Goal: Task Accomplishment & Management: Use online tool/utility

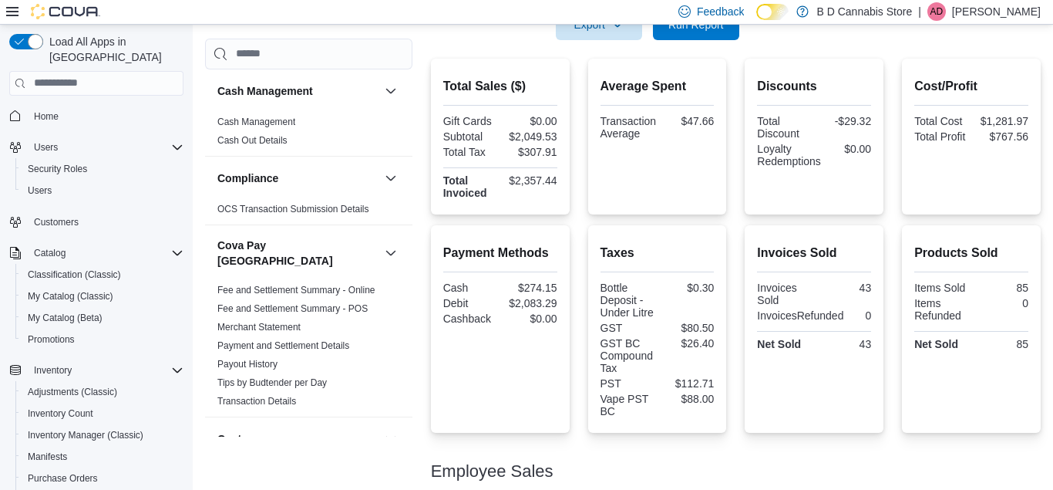
scroll to position [261, 0]
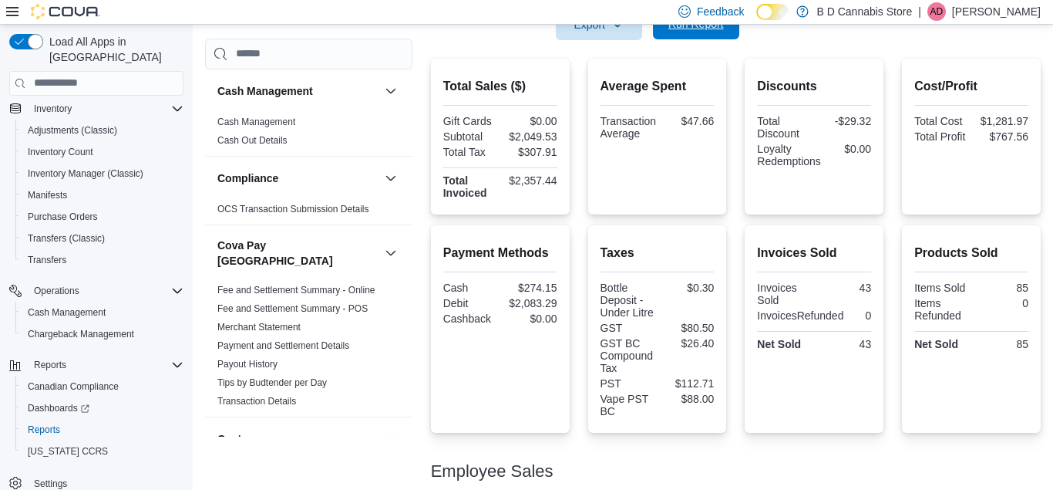
click at [729, 35] on span "Run Report" at bounding box center [696, 23] width 68 height 31
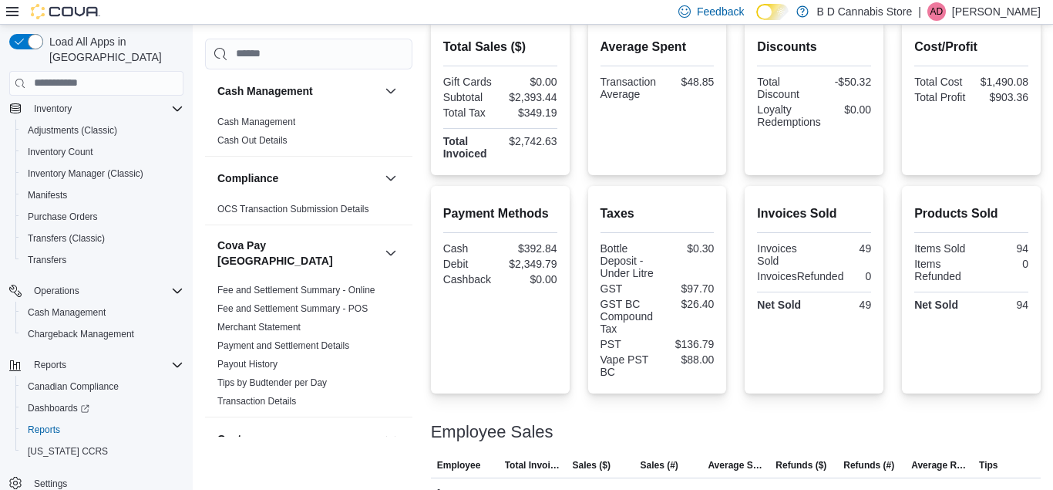
scroll to position [335, 0]
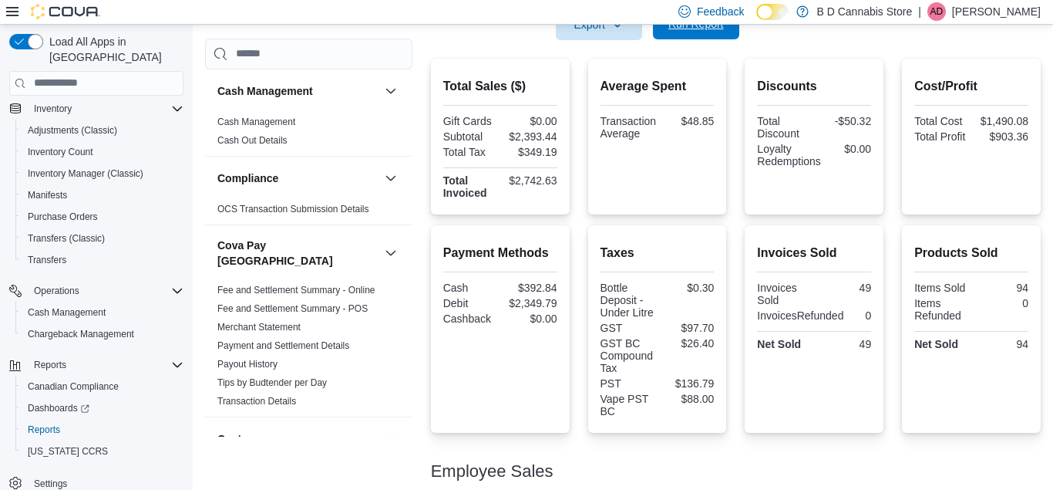
click at [729, 35] on span "Run Report" at bounding box center [696, 23] width 68 height 31
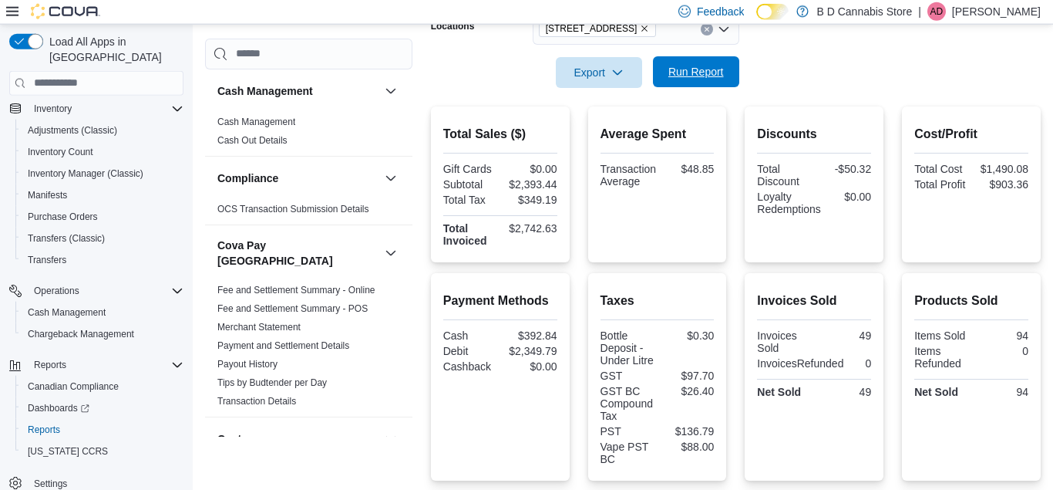
scroll to position [268, 0]
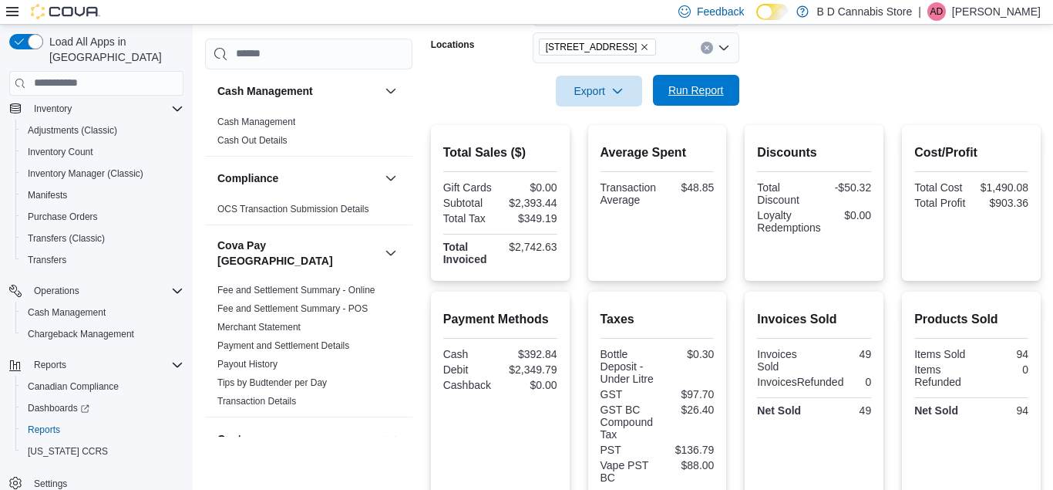
click at [720, 84] on span "Run Report" at bounding box center [696, 90] width 68 height 31
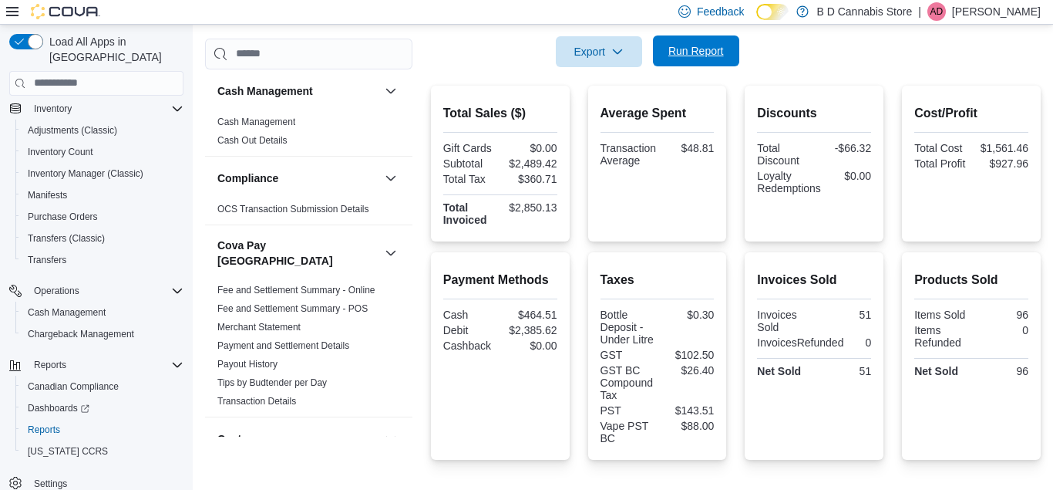
click at [705, 57] on span "Run Report" at bounding box center [696, 50] width 56 height 15
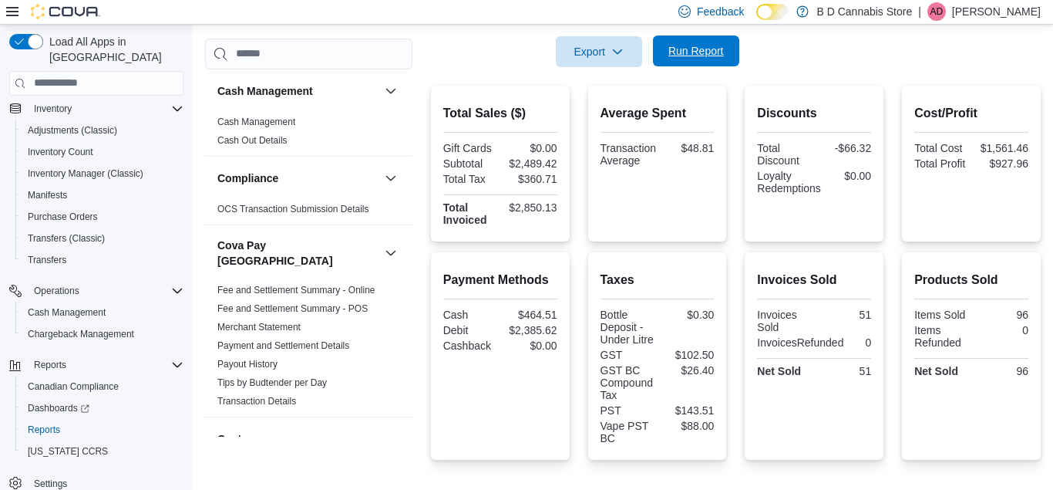
click at [705, 57] on span "Run Report" at bounding box center [696, 50] width 56 height 15
click at [702, 39] on span "Run Report" at bounding box center [696, 50] width 68 height 31
click at [709, 49] on span "Run Report" at bounding box center [696, 50] width 56 height 15
